Goal: Obtain resource: Download file/media

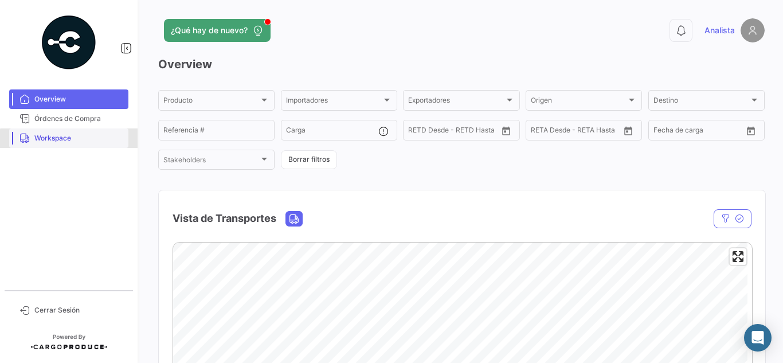
click at [80, 143] on link "Workspace" at bounding box center [68, 138] width 119 height 20
click at [59, 139] on span "Workspace" at bounding box center [78, 138] width 89 height 10
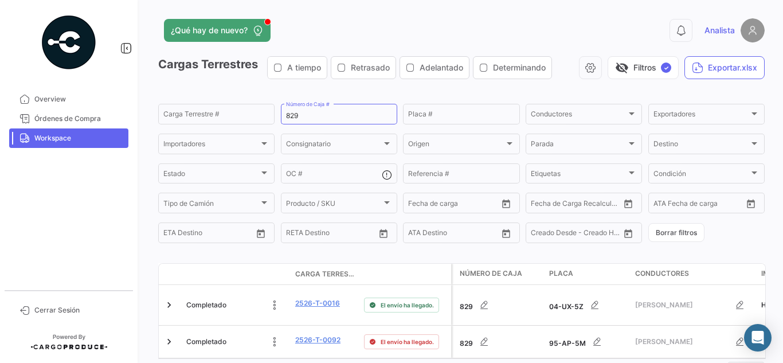
click at [67, 62] on mat-sidenav-container "Overview Órdenes de Compra Workspace Cerrar Sesión ¿Qué hay de nuevo? 0 Analist…" at bounding box center [391, 181] width 783 height 363
type input "571"
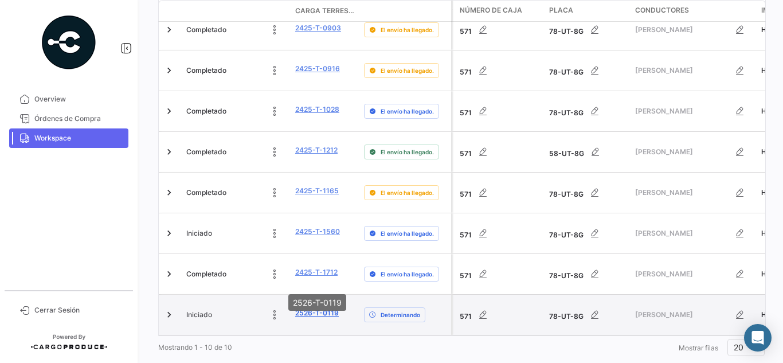
click at [305, 308] on link "2526-T-0119" at bounding box center [317, 313] width 44 height 10
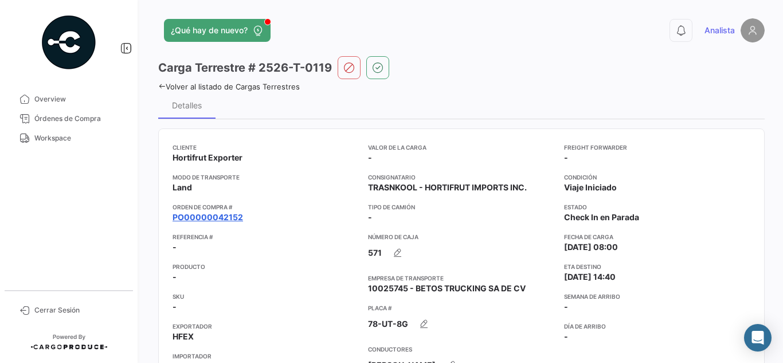
click at [219, 216] on link "PO00000042152" at bounding box center [208, 217] width 71 height 11
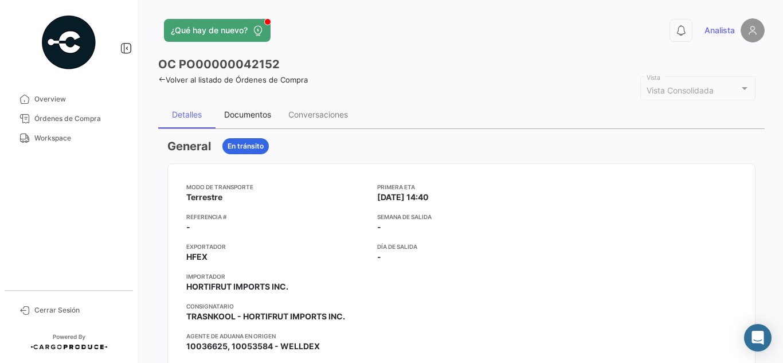
click at [256, 117] on div "Documentos" at bounding box center [247, 115] width 47 height 10
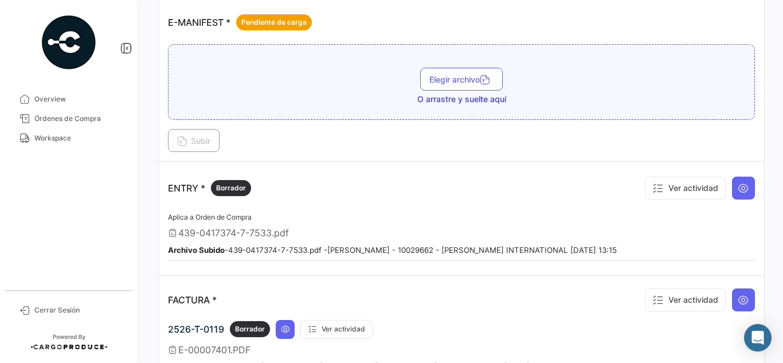
scroll to position [860, 0]
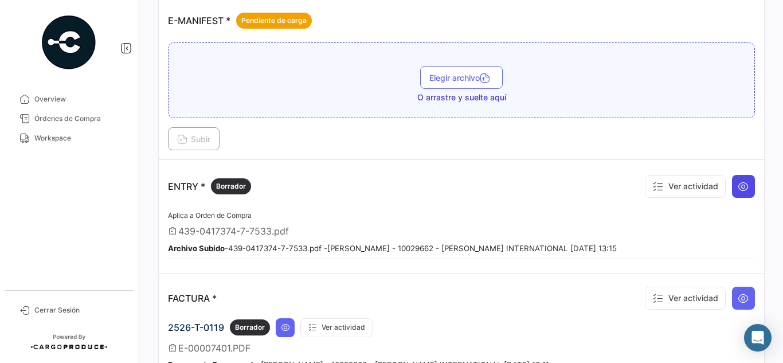
click at [742, 186] on icon at bounding box center [743, 186] width 11 height 11
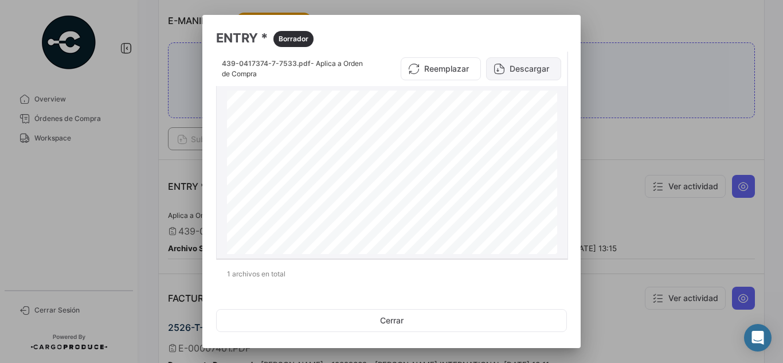
click at [528, 73] on button "Descargar" at bounding box center [523, 68] width 75 height 23
click at [774, 92] on div at bounding box center [391, 181] width 783 height 363
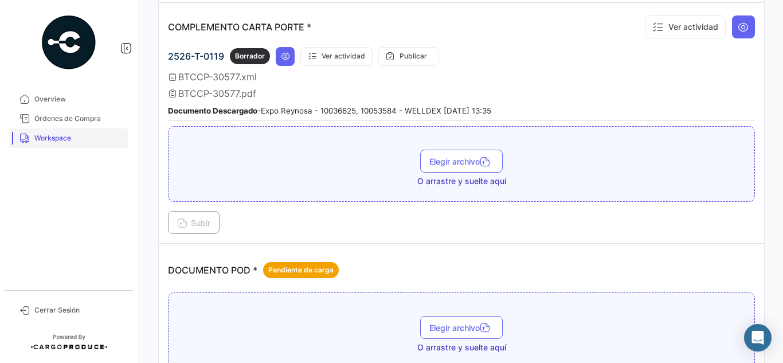
scroll to position [229, 0]
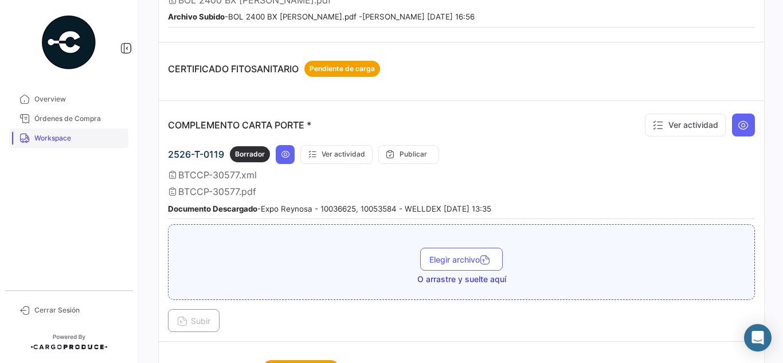
click at [53, 142] on span "Workspace" at bounding box center [78, 138] width 89 height 10
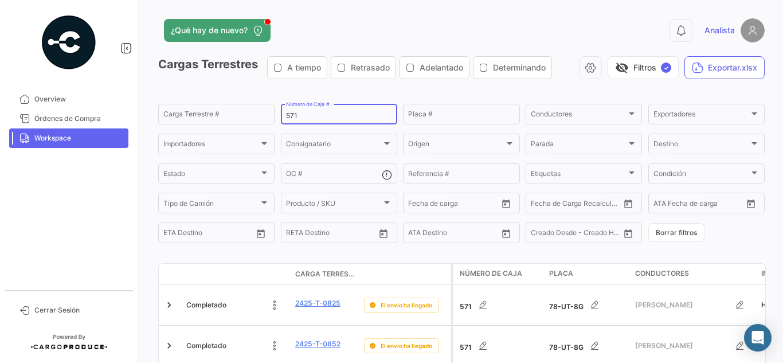
drag, startPoint x: 309, startPoint y: 115, endPoint x: 58, endPoint y: 80, distance: 253.0
click at [75, 87] on mat-sidenav-container "Overview Órdenes de Compra Workspace Cerrar Sesión ¿Qué hay de nuevo? 0 Analist…" at bounding box center [391, 181] width 783 height 363
type input "153"
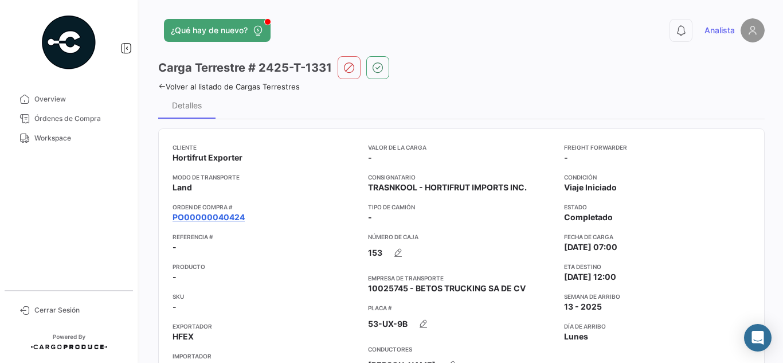
click at [199, 219] on link "PO00000040424" at bounding box center [209, 217] width 72 height 11
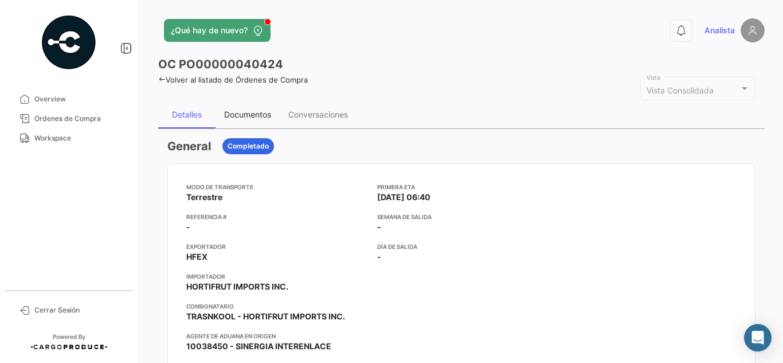
click at [263, 104] on div "Documentos" at bounding box center [248, 115] width 64 height 28
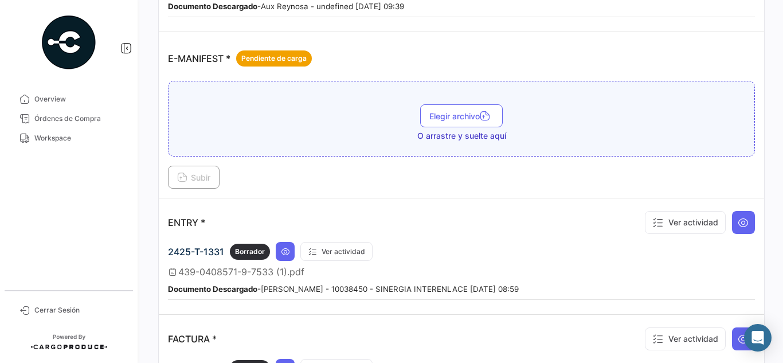
scroll to position [918, 0]
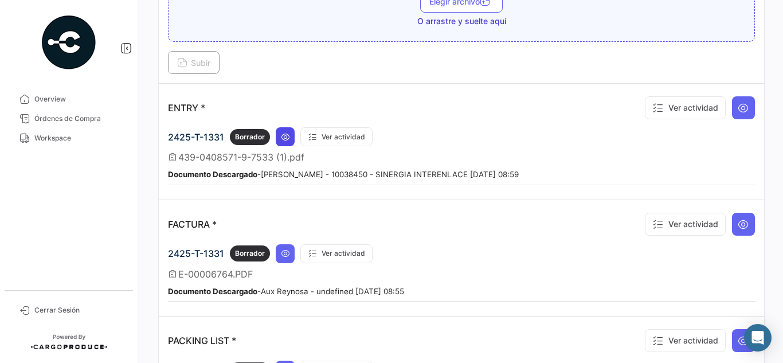
click at [280, 131] on button at bounding box center [285, 136] width 19 height 19
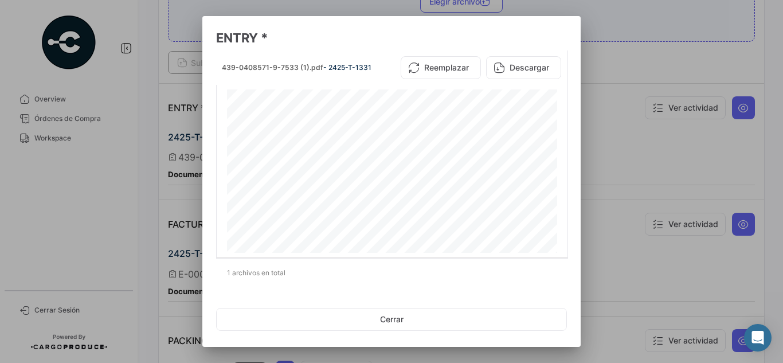
drag, startPoint x: 531, startPoint y: 63, endPoint x: 603, endPoint y: 32, distance: 78.6
click at [601, 32] on div "ENTRY * 439-0408571-9-7533 (1).pdf - 2425-T-1331 Reemplazar Descargar *43904085…" at bounding box center [391, 181] width 783 height 363
click at [645, 49] on div at bounding box center [391, 181] width 783 height 363
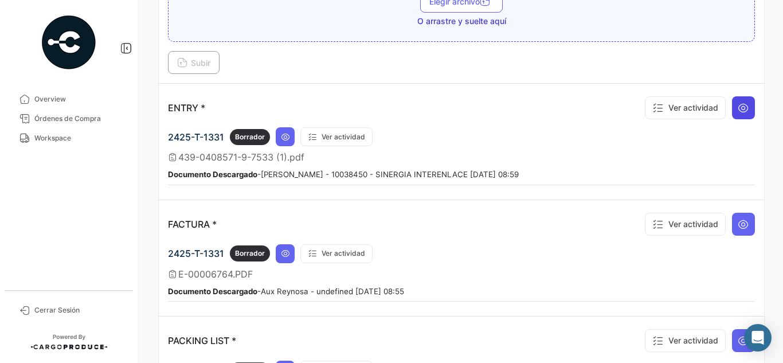
click at [742, 112] on icon at bounding box center [743, 107] width 11 height 11
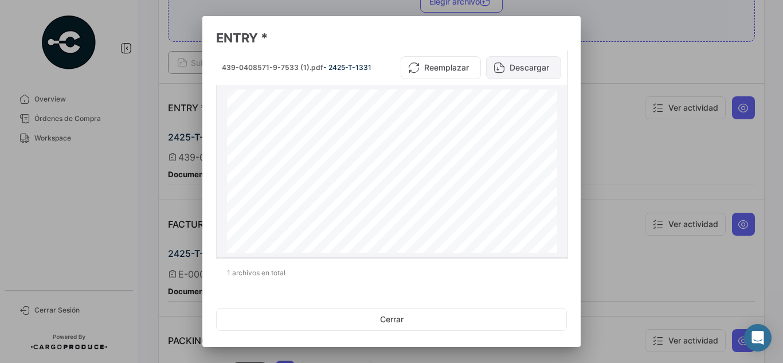
click at [540, 69] on button "Descargar" at bounding box center [523, 67] width 75 height 23
click at [622, 55] on div at bounding box center [391, 181] width 783 height 363
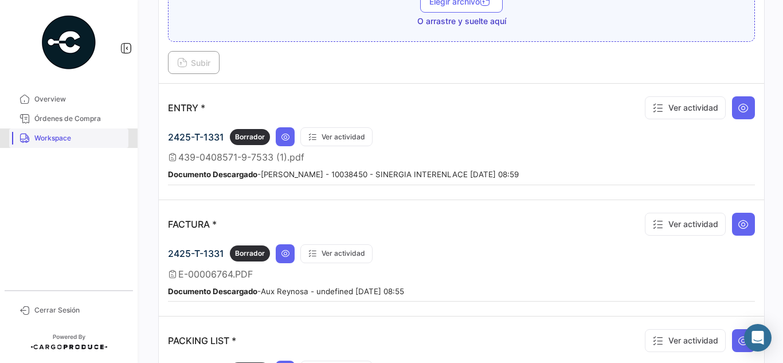
click at [32, 139] on link "Workspace" at bounding box center [68, 138] width 119 height 20
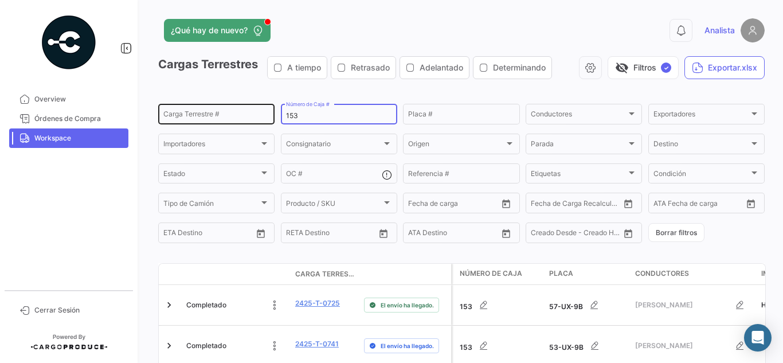
drag, startPoint x: 285, startPoint y: 113, endPoint x: 181, endPoint y: 113, distance: 104.4
click at [0, 0] on div "Carga Terrestre # 153 Número de Caja # Placa # Conductores Conductores Exportad…" at bounding box center [0, 0] width 0 height 0
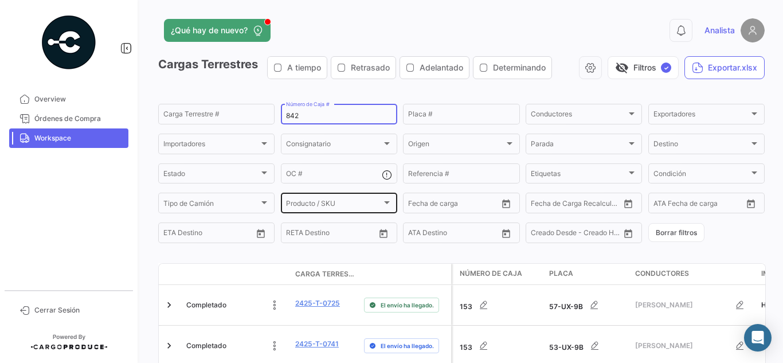
type input "842"
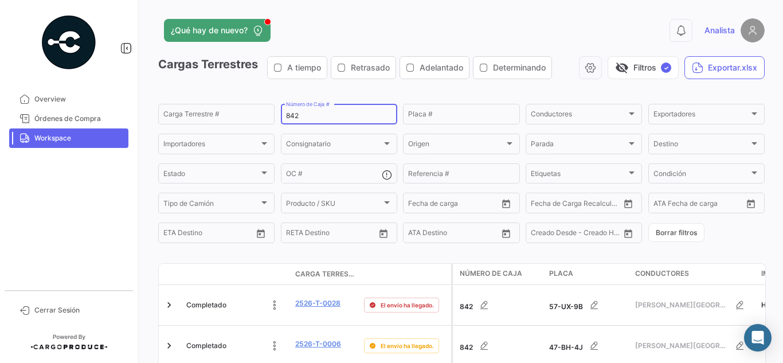
click at [334, 115] on input "842" at bounding box center [339, 116] width 106 height 8
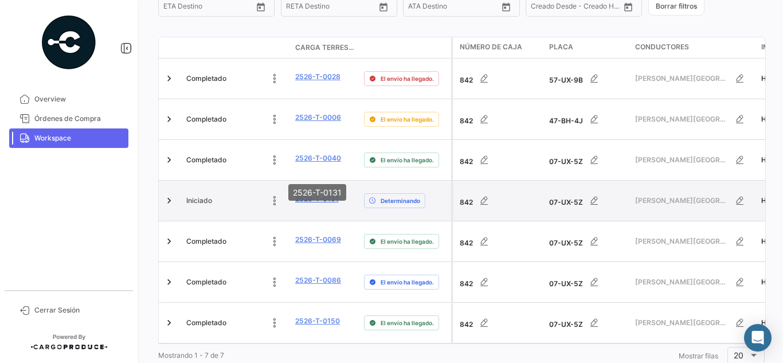
click at [320, 194] on link "2526-T-0131" at bounding box center [317, 199] width 44 height 10
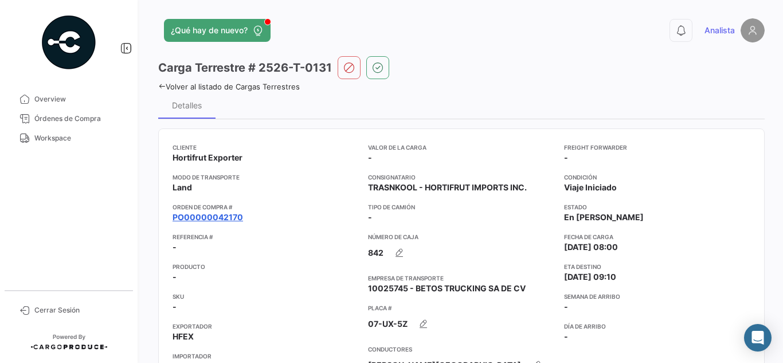
click at [225, 214] on link "PO00000042170" at bounding box center [208, 217] width 71 height 11
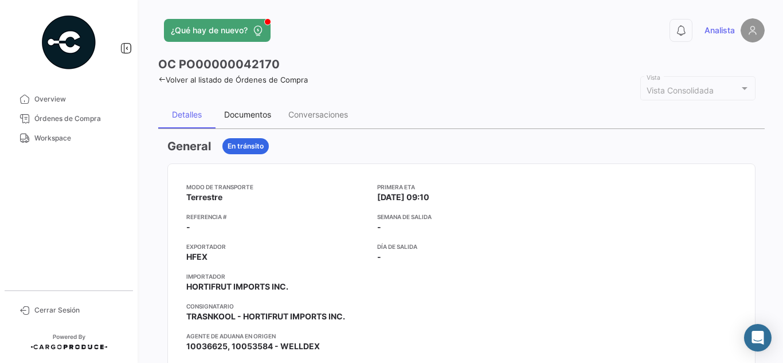
click at [246, 107] on div "Documentos" at bounding box center [248, 115] width 64 height 28
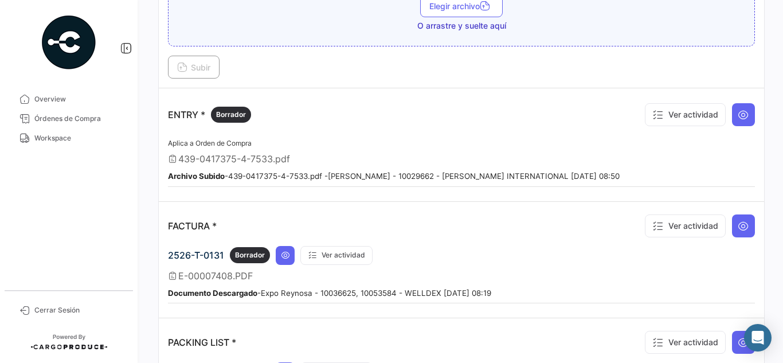
scroll to position [879, 0]
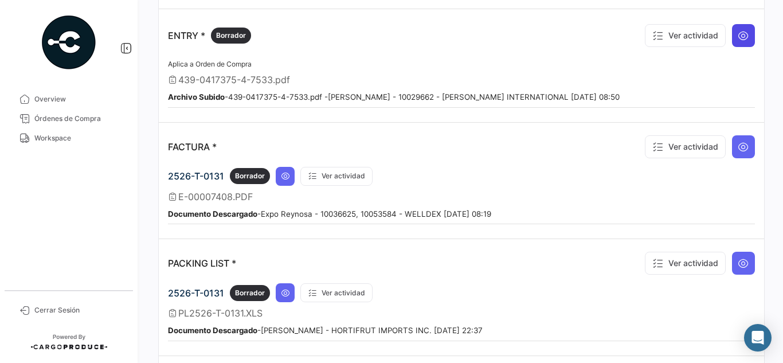
click at [744, 33] on button at bounding box center [743, 35] width 23 height 23
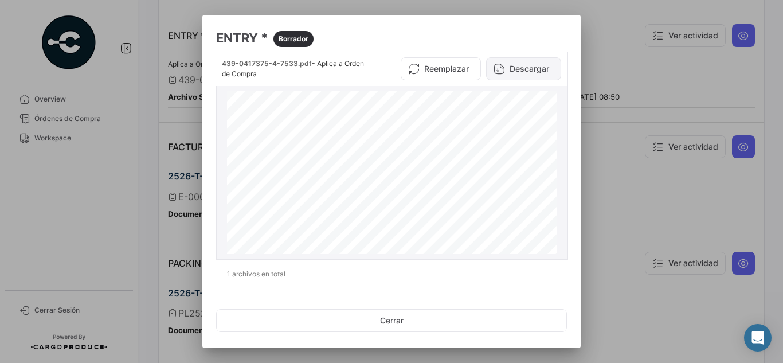
click at [522, 67] on button "Descargar" at bounding box center [523, 68] width 75 height 23
click at [613, 53] on div at bounding box center [391, 181] width 783 height 363
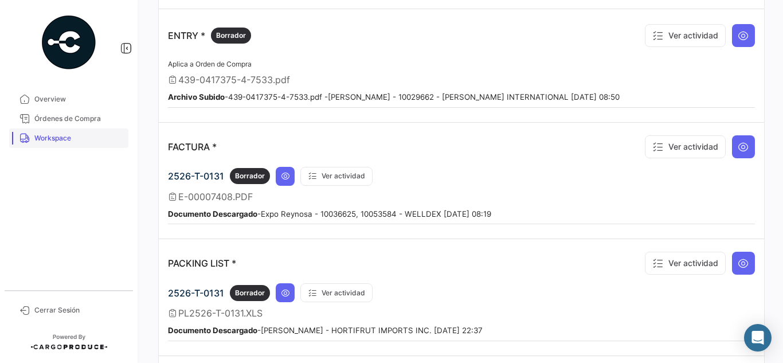
click at [60, 141] on span "Workspace" at bounding box center [78, 138] width 89 height 10
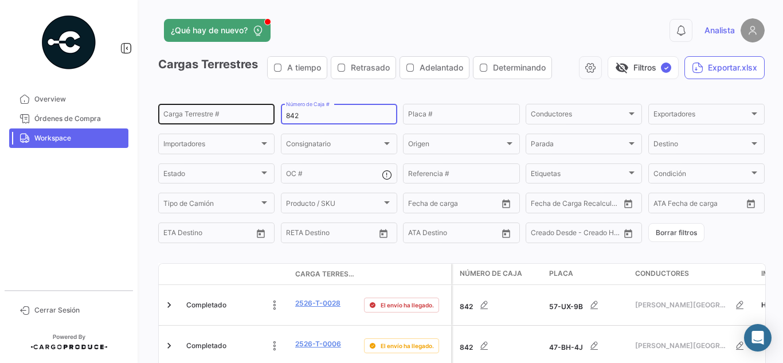
drag, startPoint x: 321, startPoint y: 119, endPoint x: 197, endPoint y: 119, distance: 123.3
click at [0, 0] on div "Carga Terrestre # 842 Número de Caja # Placa # Conductores Conductores Exportad…" at bounding box center [0, 0] width 0 height 0
type input "153"
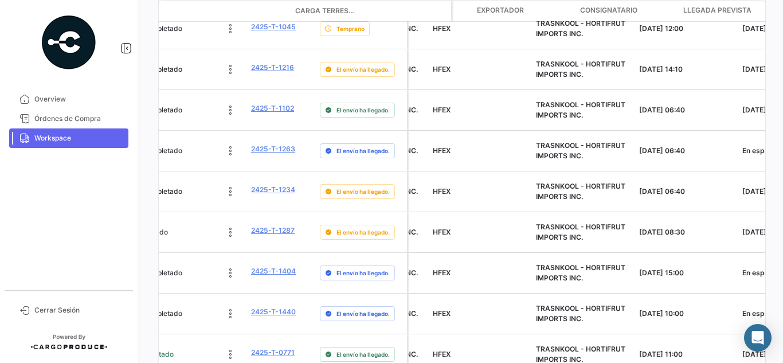
scroll to position [0, 388]
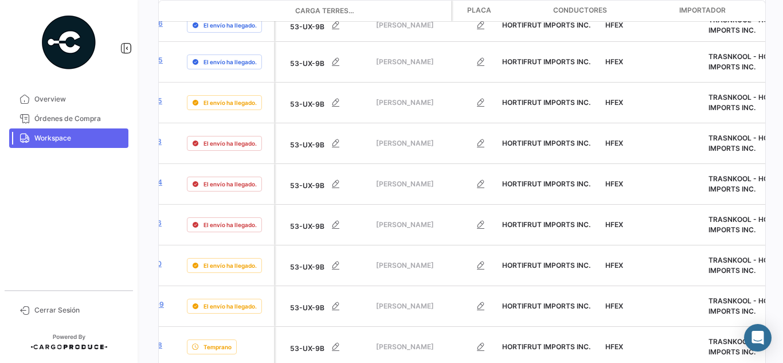
scroll to position [0, 0]
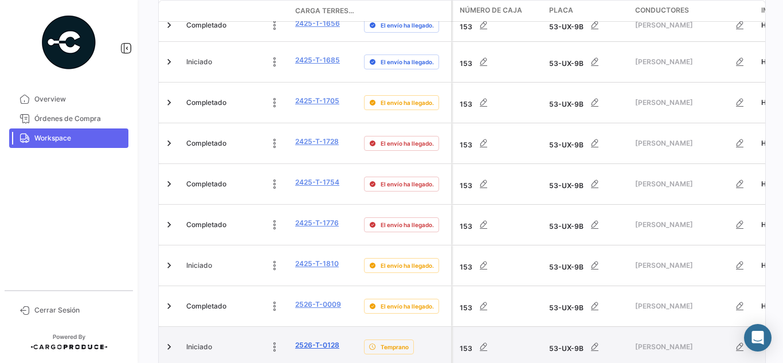
click at [306, 340] on link "2526-T-0128" at bounding box center [317, 345] width 44 height 10
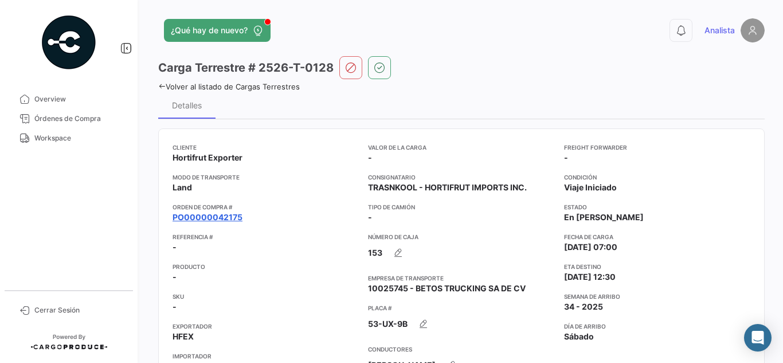
click at [217, 227] on mat-tooltip-component "PO00000042175" at bounding box center [207, 239] width 91 height 33
click at [216, 223] on link "PO00000042175" at bounding box center [208, 217] width 70 height 11
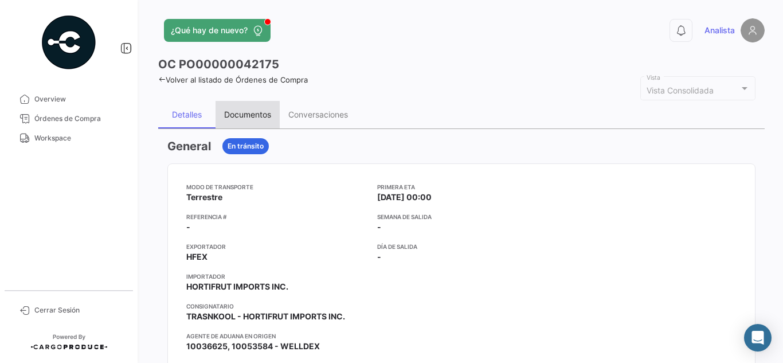
click at [247, 107] on div "Documentos" at bounding box center [248, 115] width 64 height 28
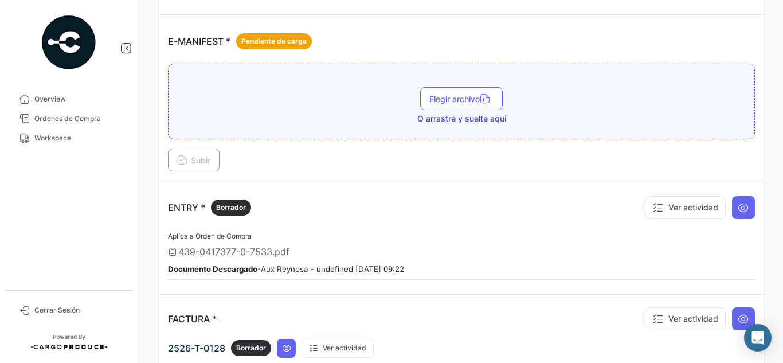
scroll to position [764, 0]
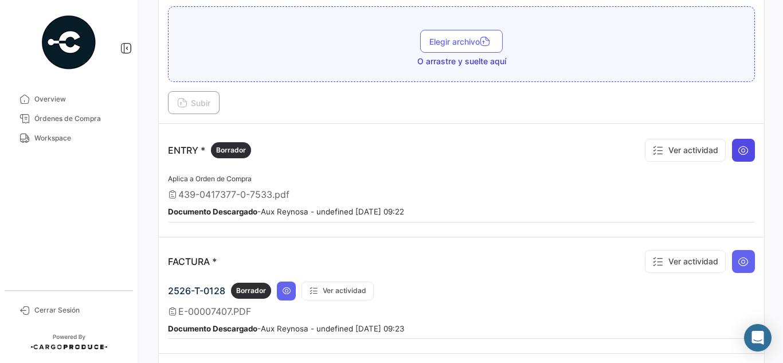
click at [742, 147] on icon at bounding box center [743, 150] width 11 height 11
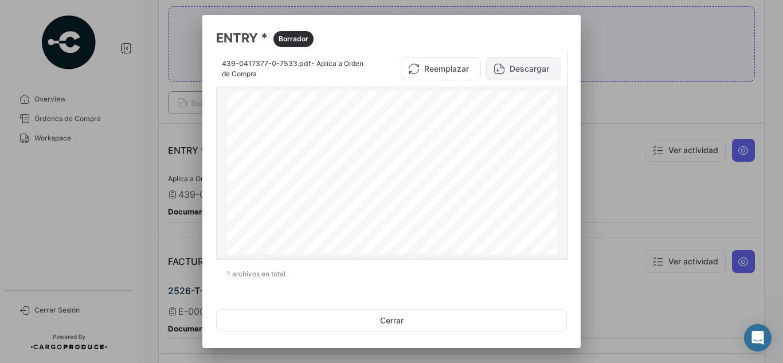
click at [494, 64] on icon at bounding box center [499, 68] width 11 height 11
click at [624, 50] on div at bounding box center [391, 181] width 783 height 363
